Goal: Information Seeking & Learning: Learn about a topic

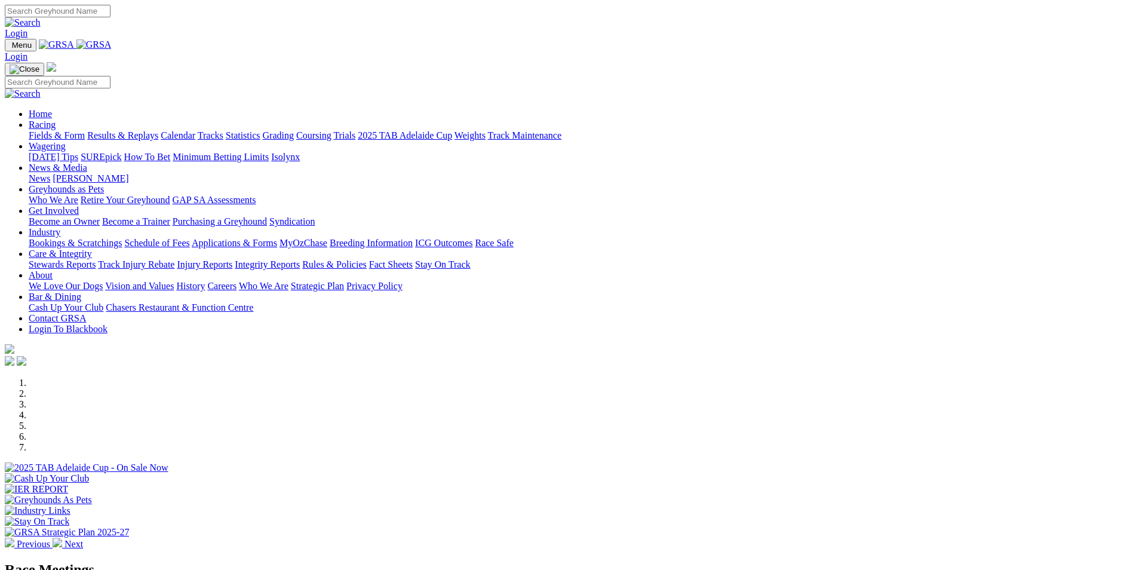
scroll to position [179, 0]
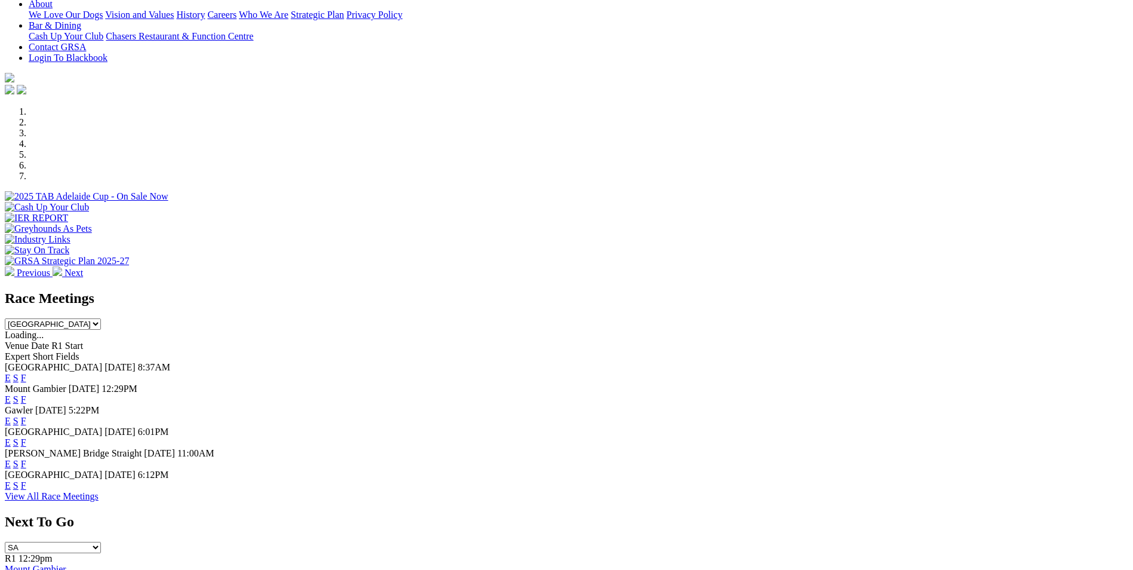
scroll to position [299, 0]
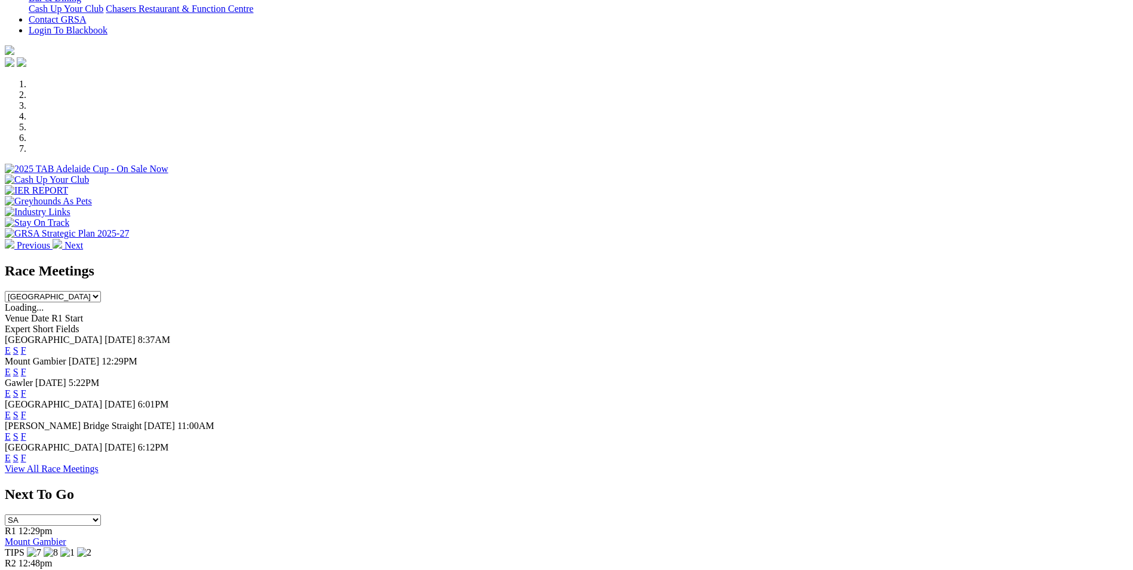
click at [26, 367] on link "F" at bounding box center [23, 372] width 5 height 10
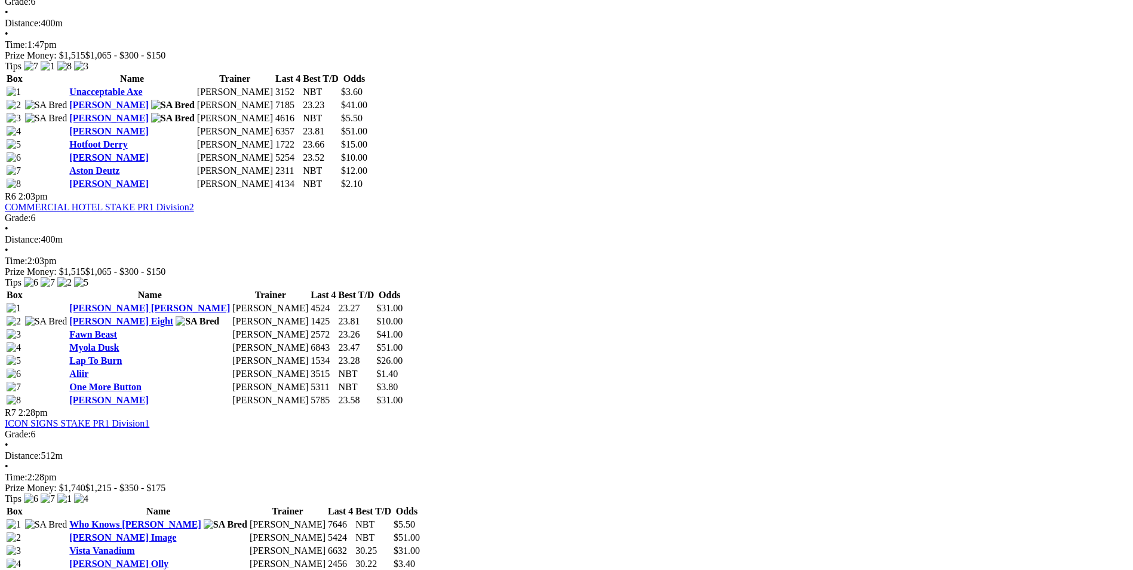
scroll to position [1493, 0]
